Goal: Task Accomplishment & Management: Use online tool/utility

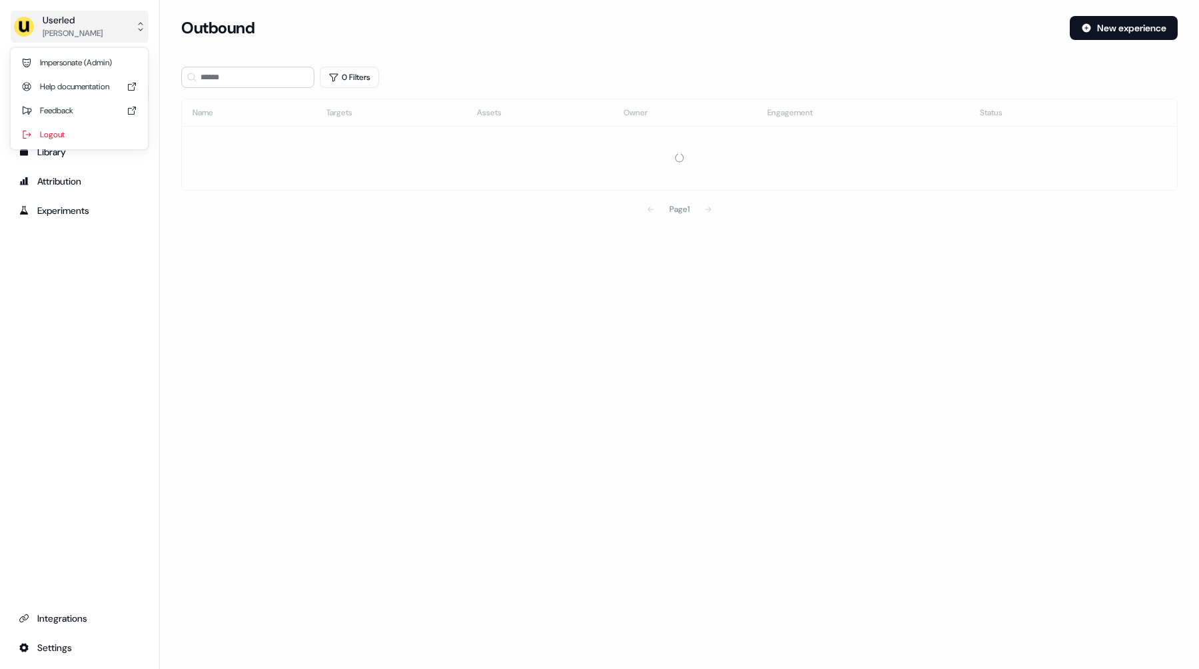
click at [83, 21] on div "Userled" at bounding box center [73, 19] width 60 height 13
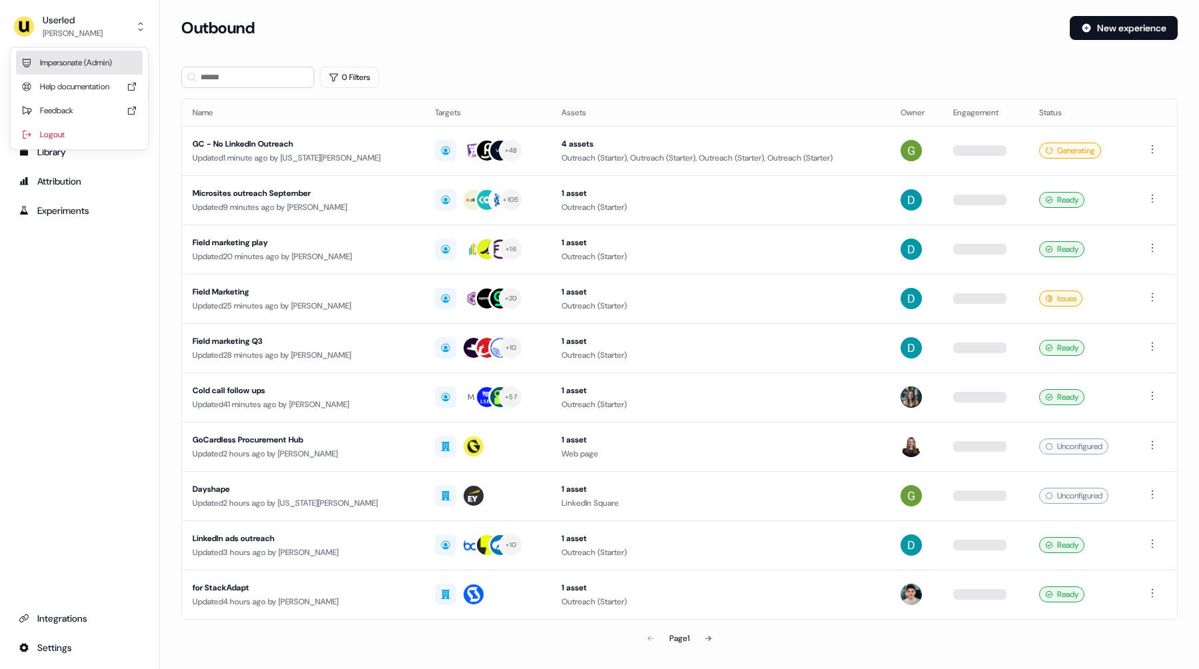
click at [89, 57] on div "Impersonate (Admin)" at bounding box center [79, 63] width 127 height 24
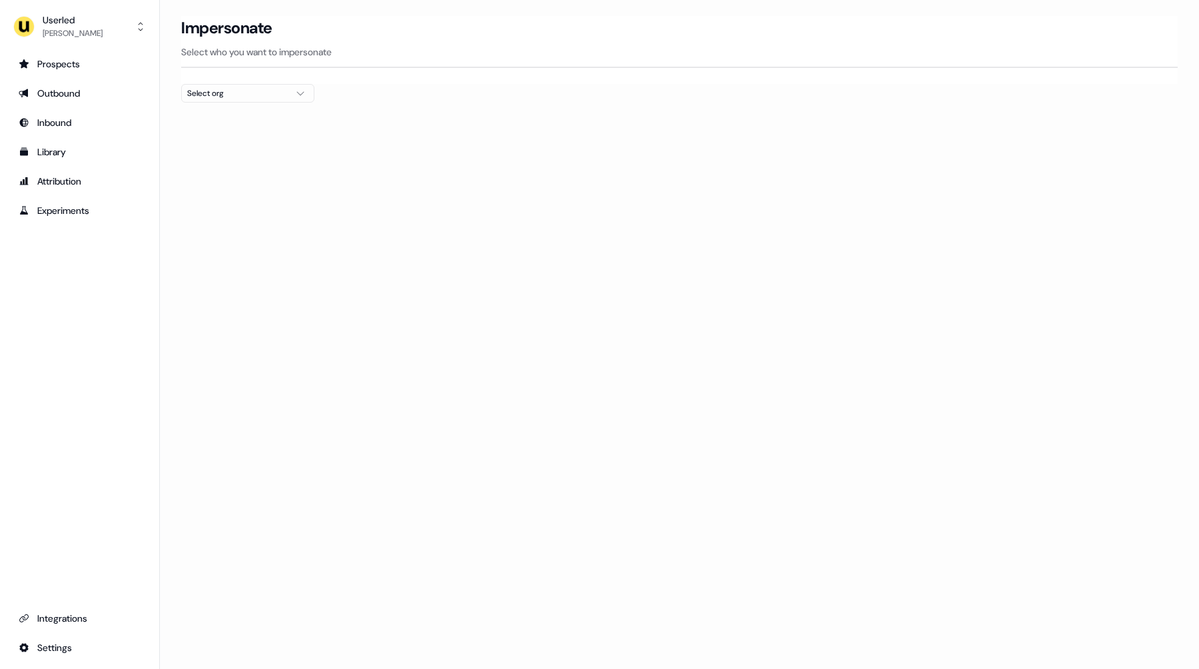
click at [218, 94] on div "Select org" at bounding box center [237, 93] width 100 height 13
type input "*****"
click at [226, 143] on div "Elastic" at bounding box center [248, 141] width 132 height 21
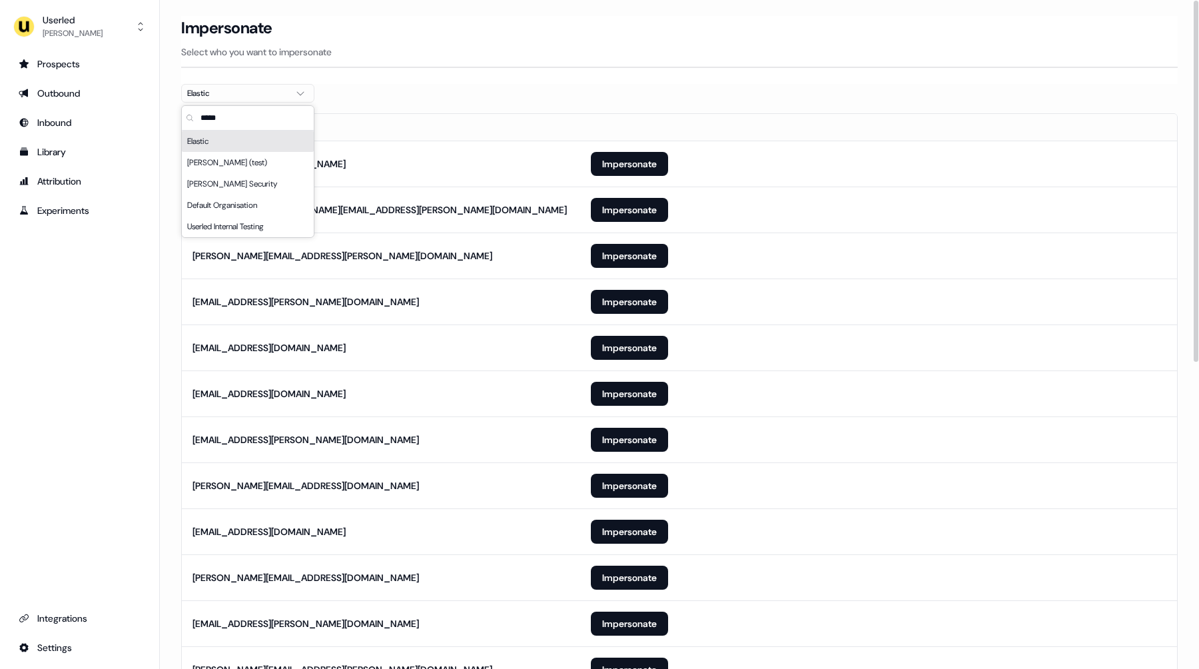
click at [438, 89] on section "Loading... Impersonate Select who you want to impersonate Elastic Email [EMAIL_…" at bounding box center [679, 626] width 1039 height 1220
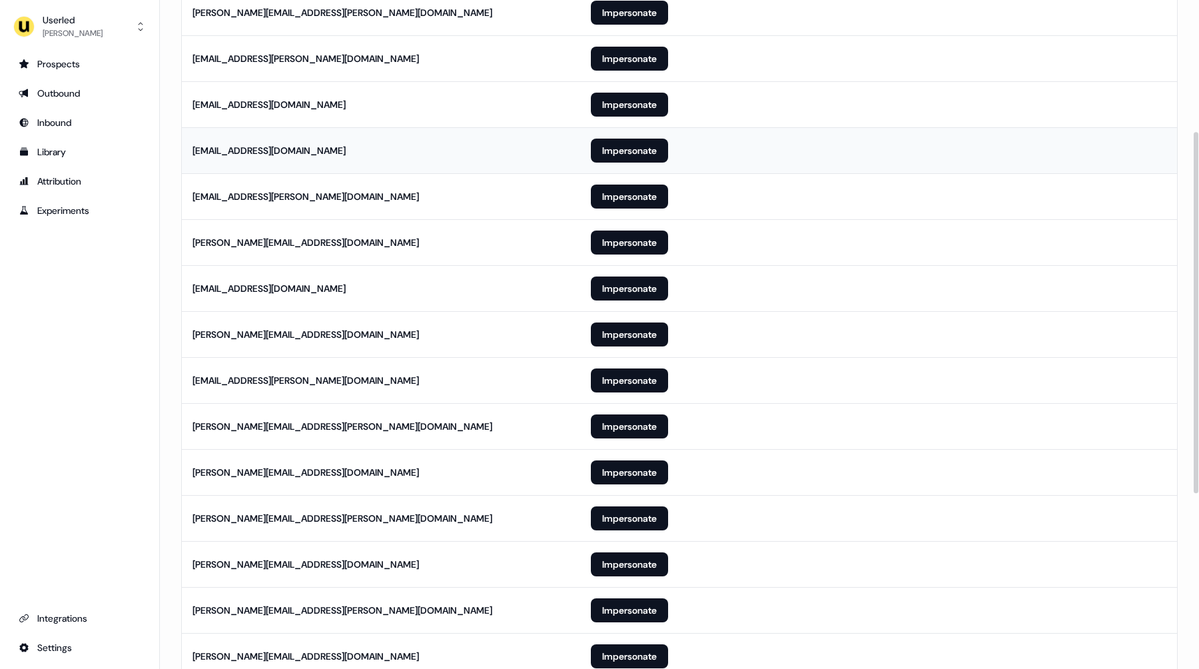
scroll to position [566, 0]
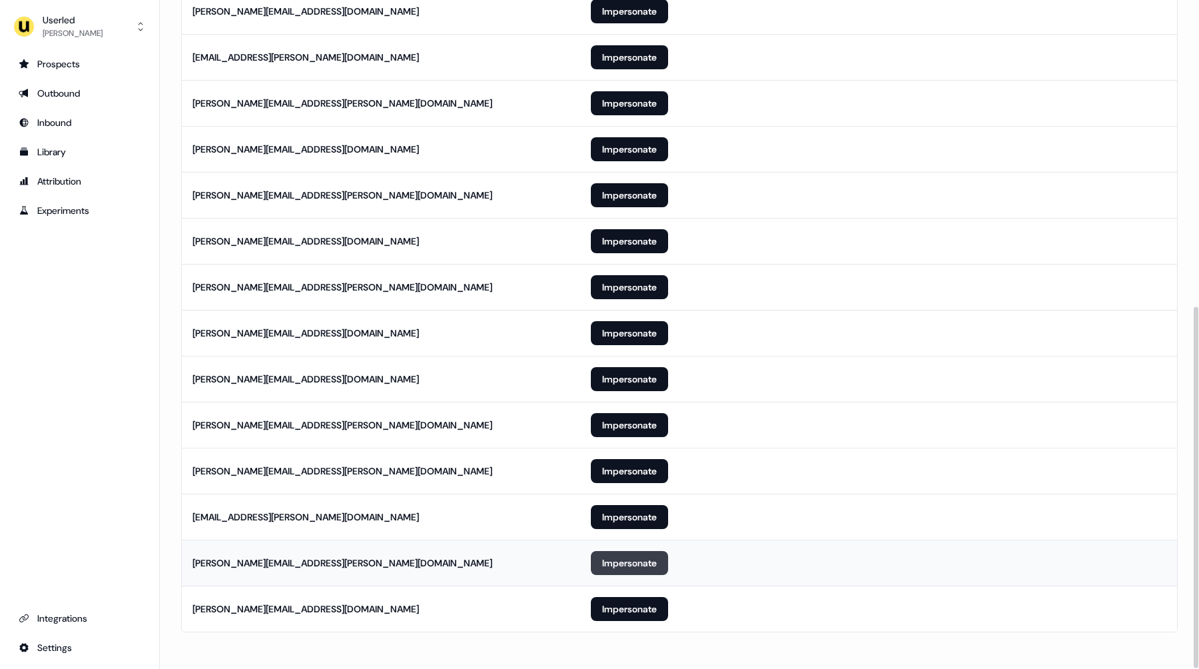
click at [641, 553] on button "Impersonate" at bounding box center [629, 563] width 77 height 24
